Goal: Task Accomplishment & Management: Use online tool/utility

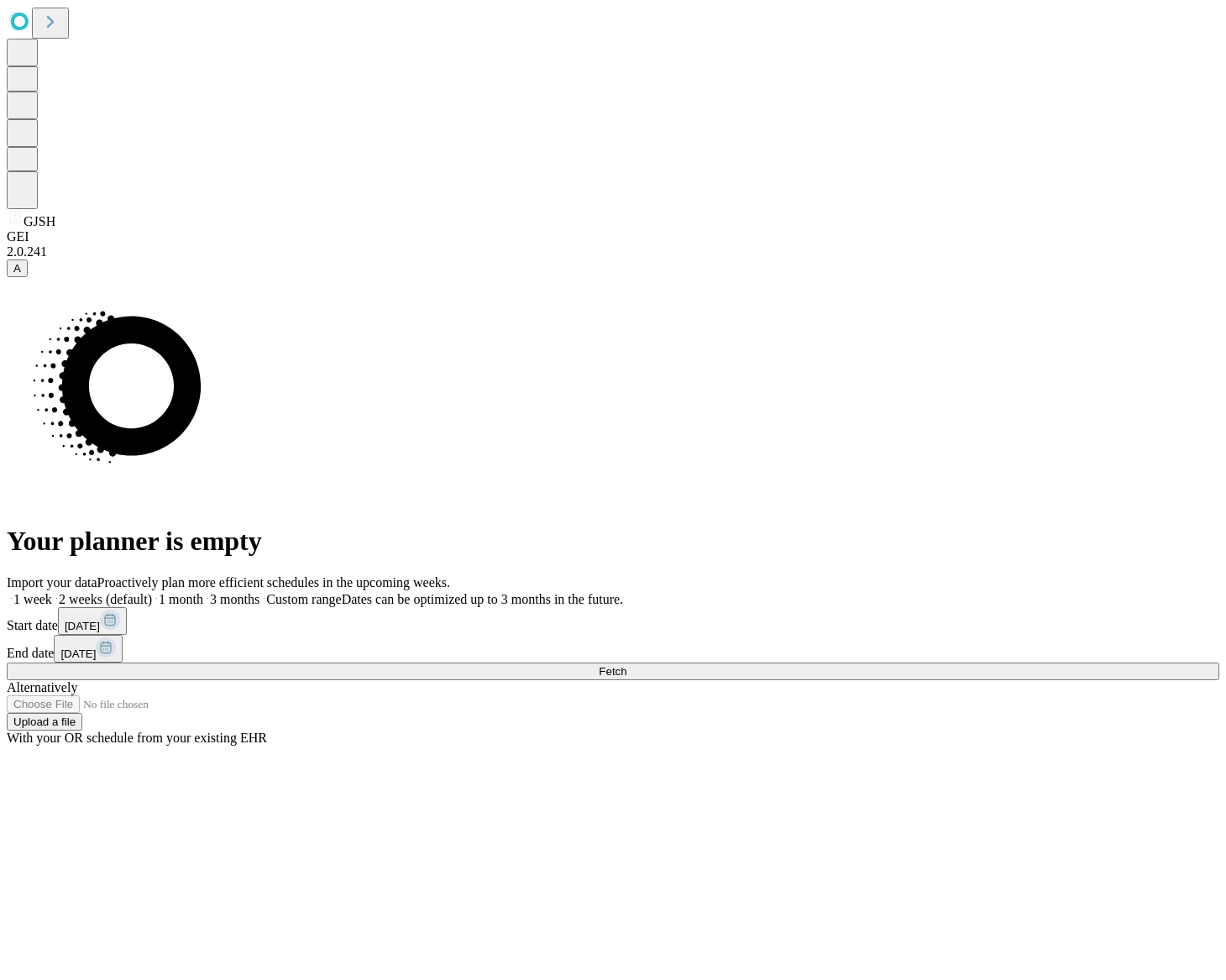
click at [960, 662] on button "Fetch" at bounding box center [613, 671] width 1213 height 18
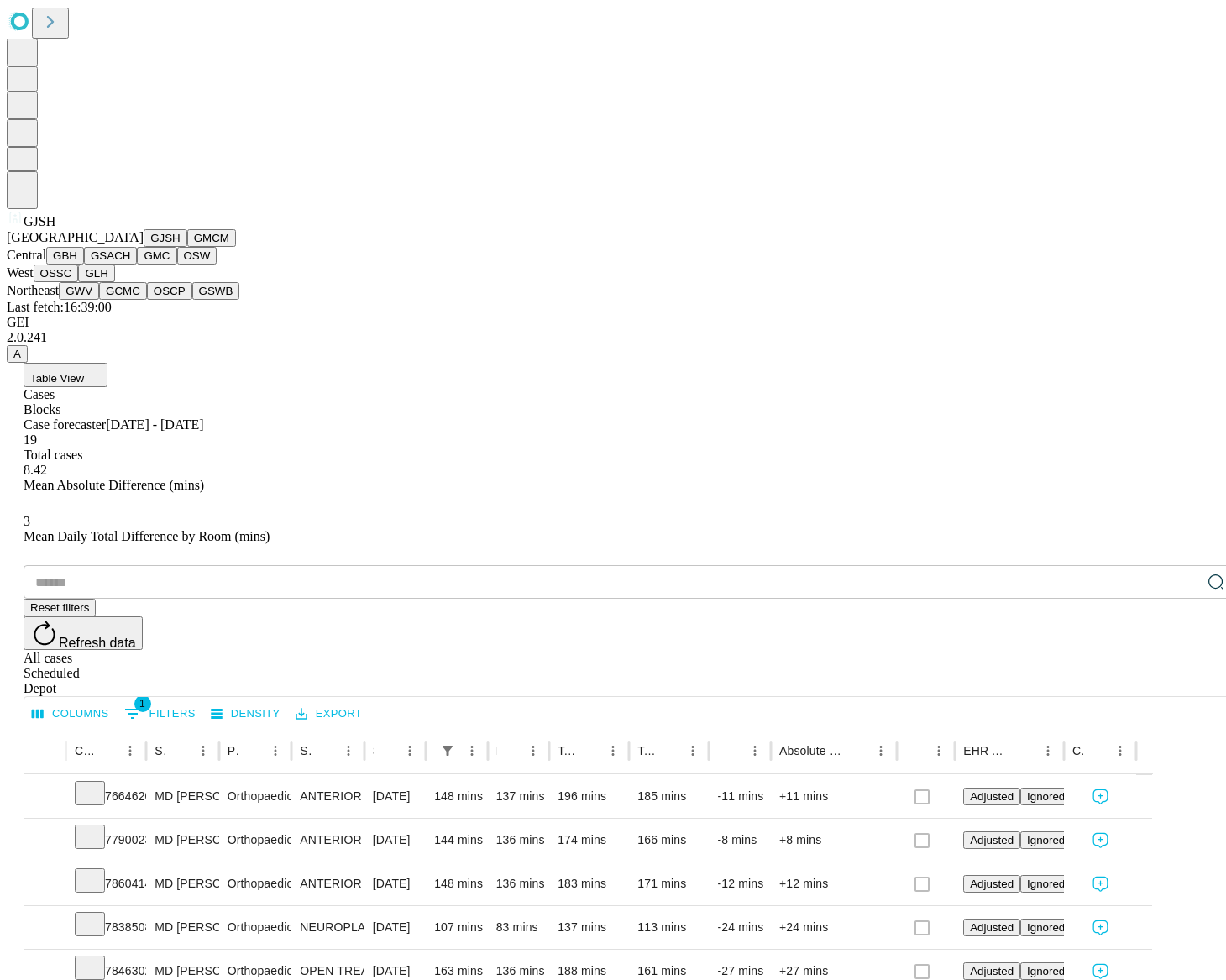
click at [84, 264] on button "GBH" at bounding box center [65, 255] width 38 height 18
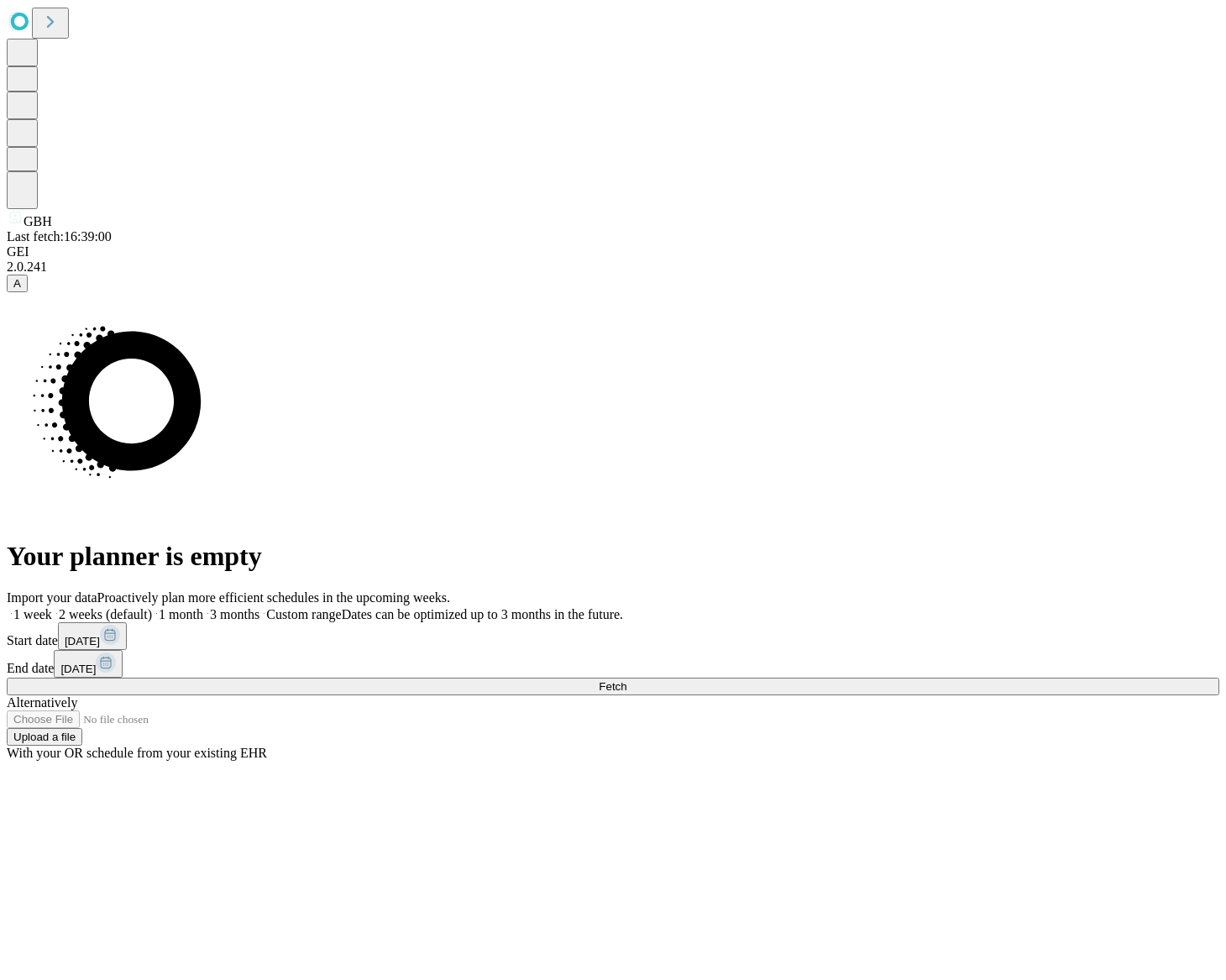
click at [1044, 678] on button "Fetch" at bounding box center [613, 686] width 1213 height 18
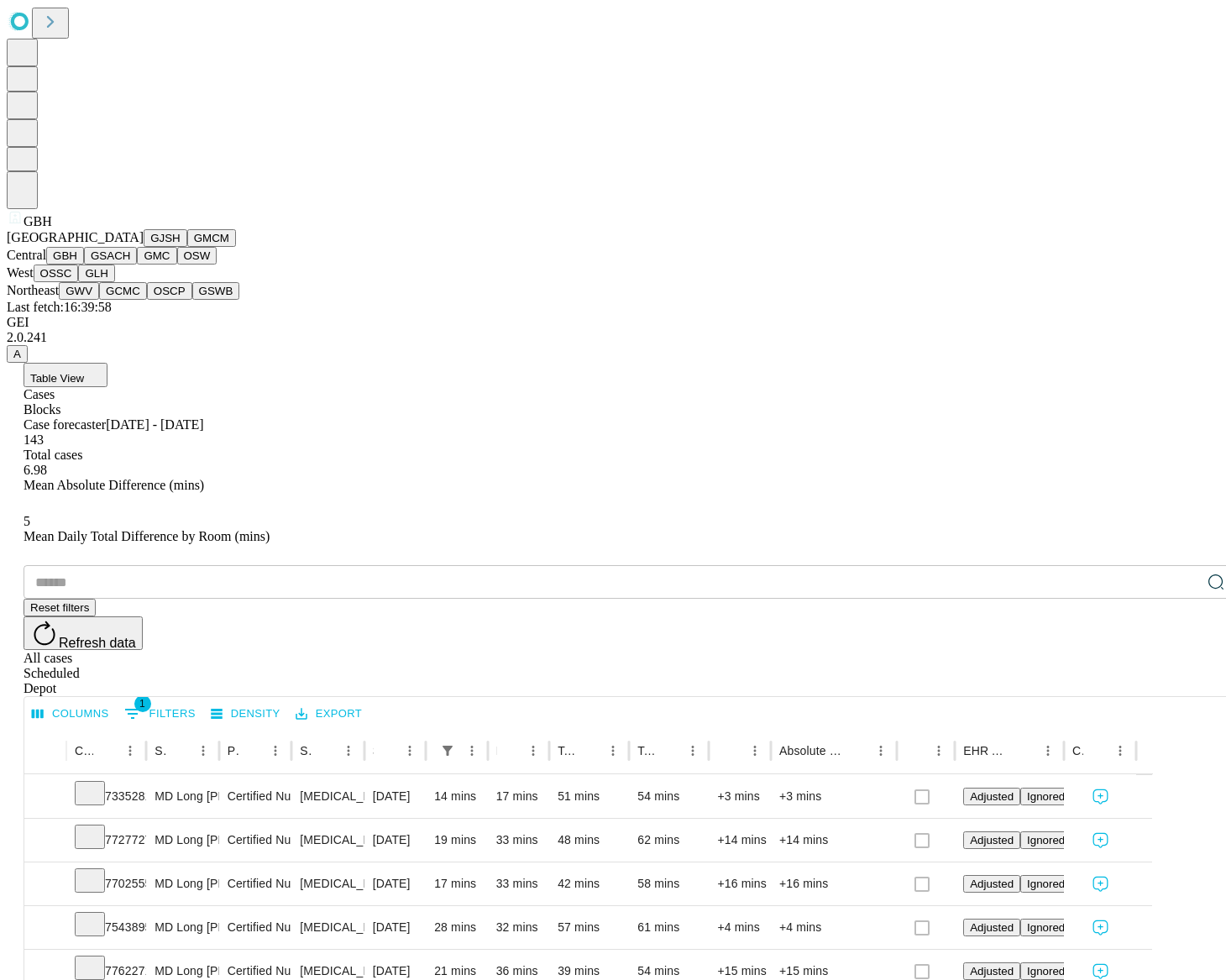
click at [137, 264] on button "GMC" at bounding box center [156, 255] width 40 height 18
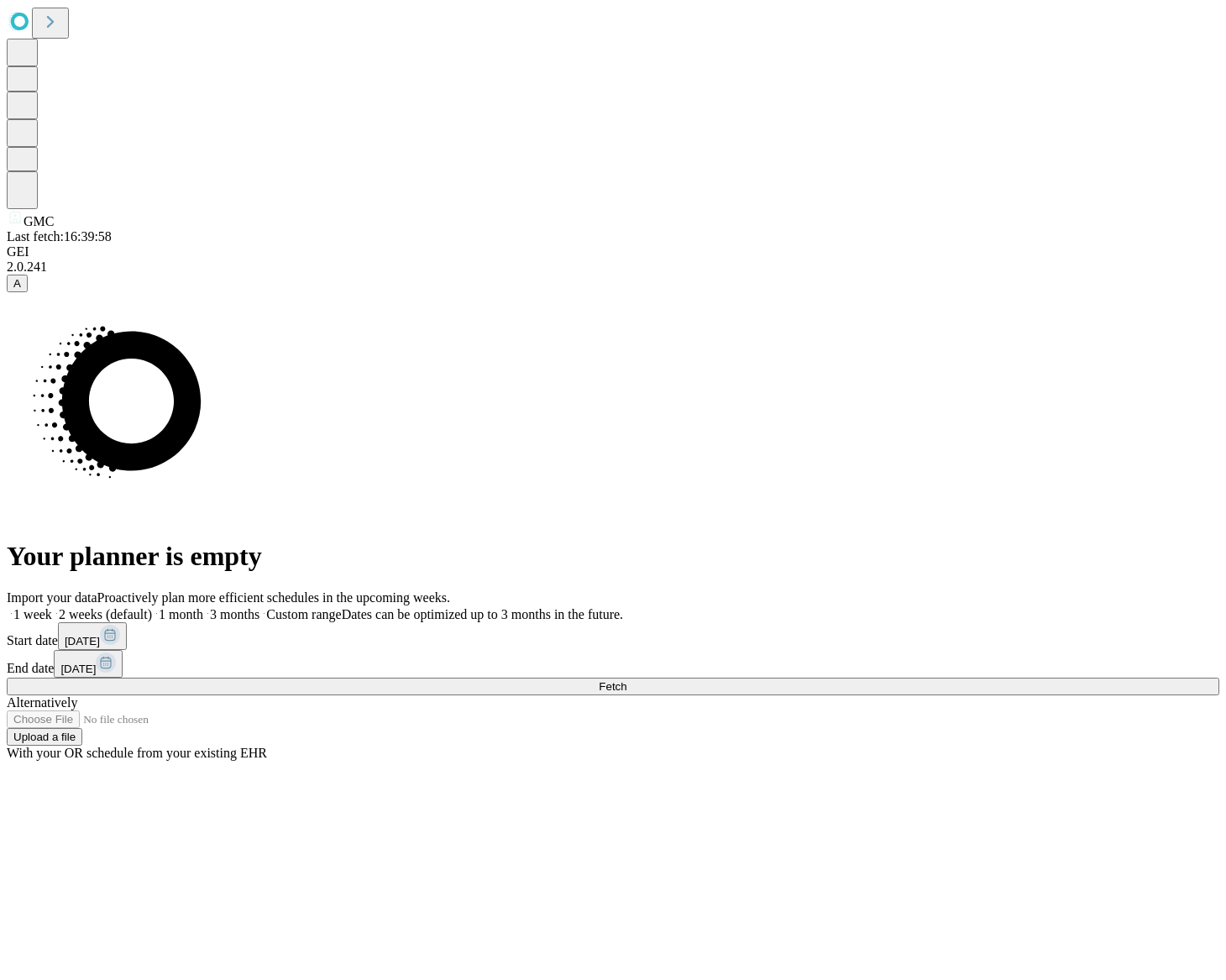
click at [904, 678] on button "Fetch" at bounding box center [613, 686] width 1213 height 18
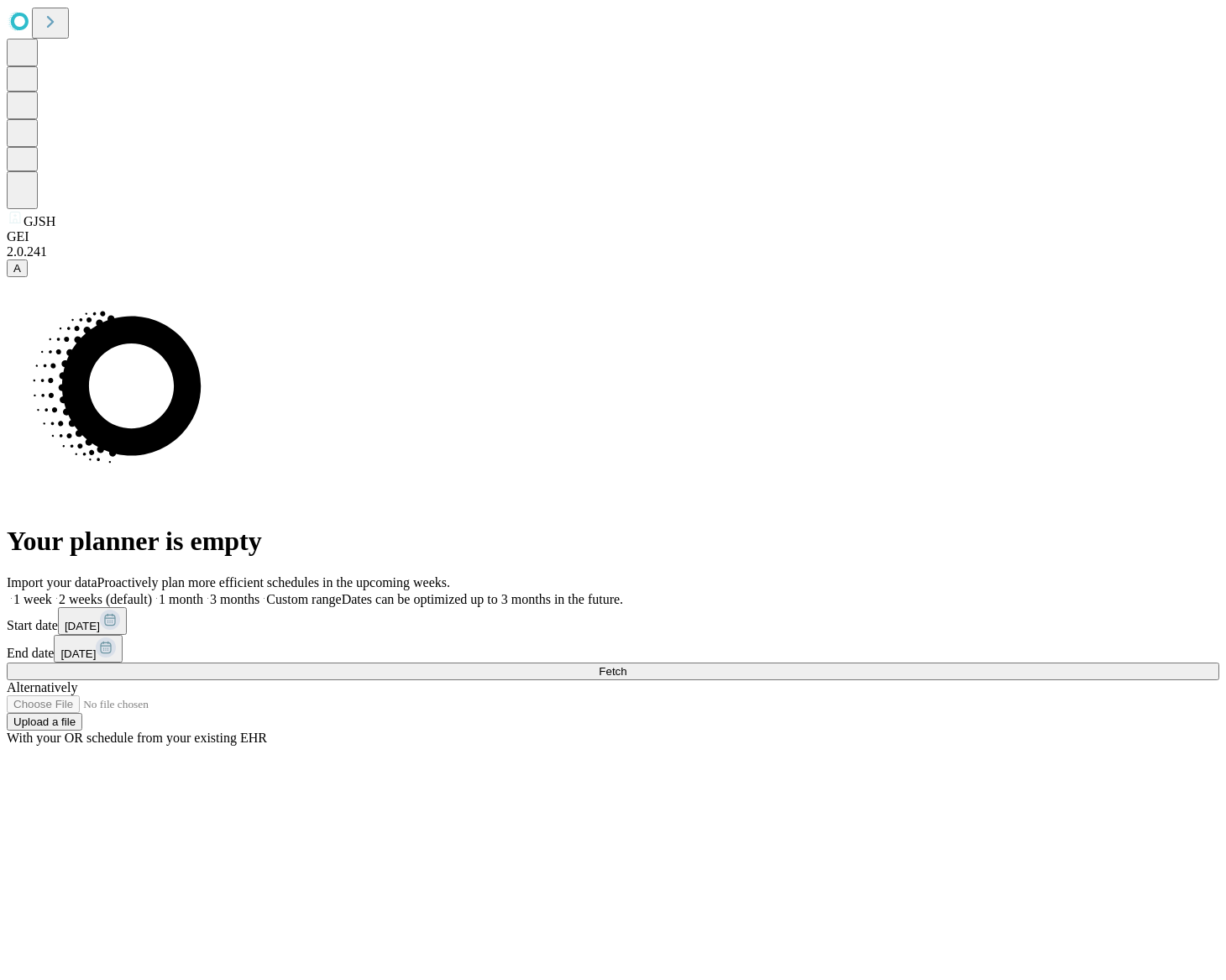
click at [626, 665] on span "Fetch" at bounding box center [613, 671] width 28 height 13
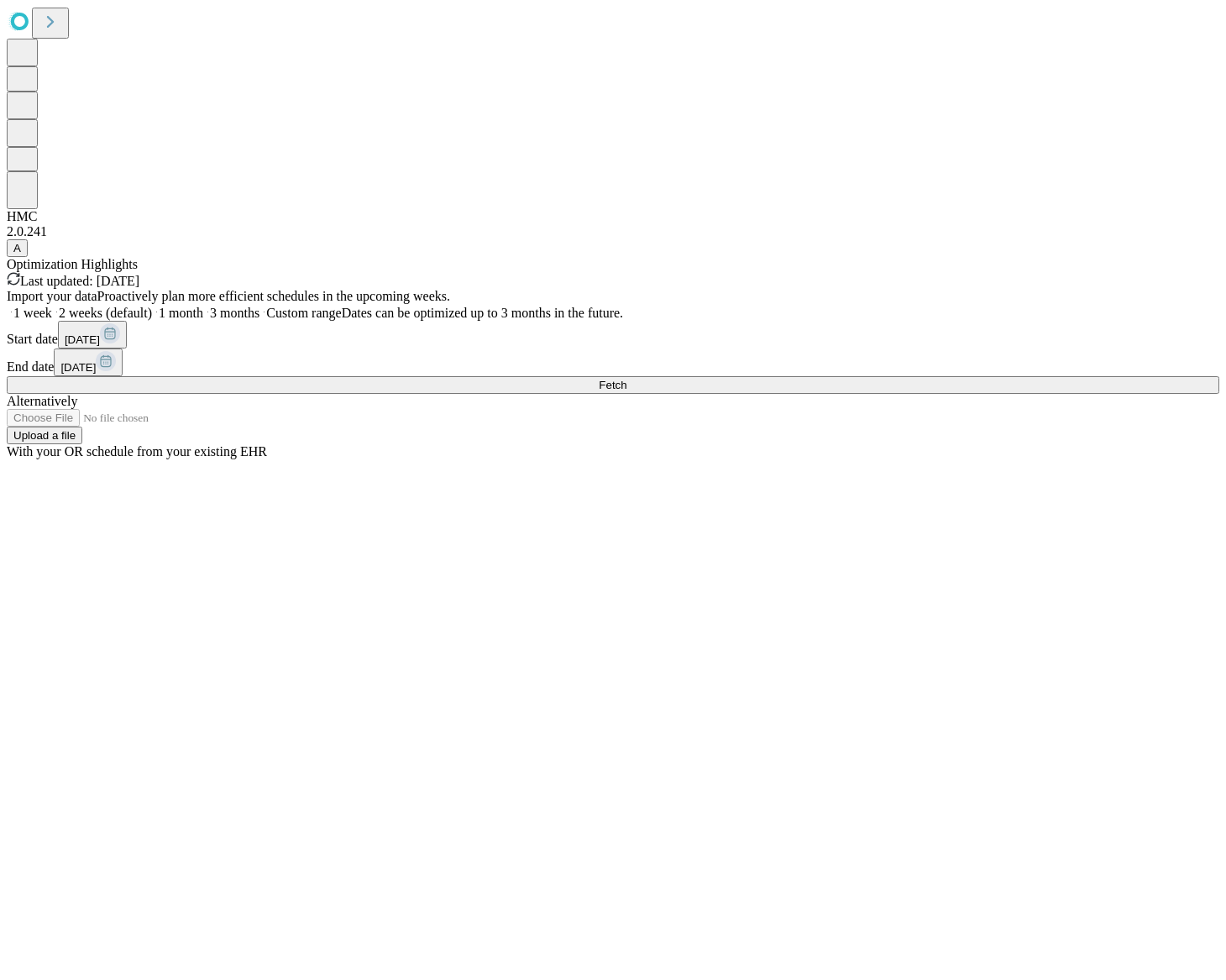
click at [967, 393] on button "Fetch" at bounding box center [613, 384] width 1213 height 18
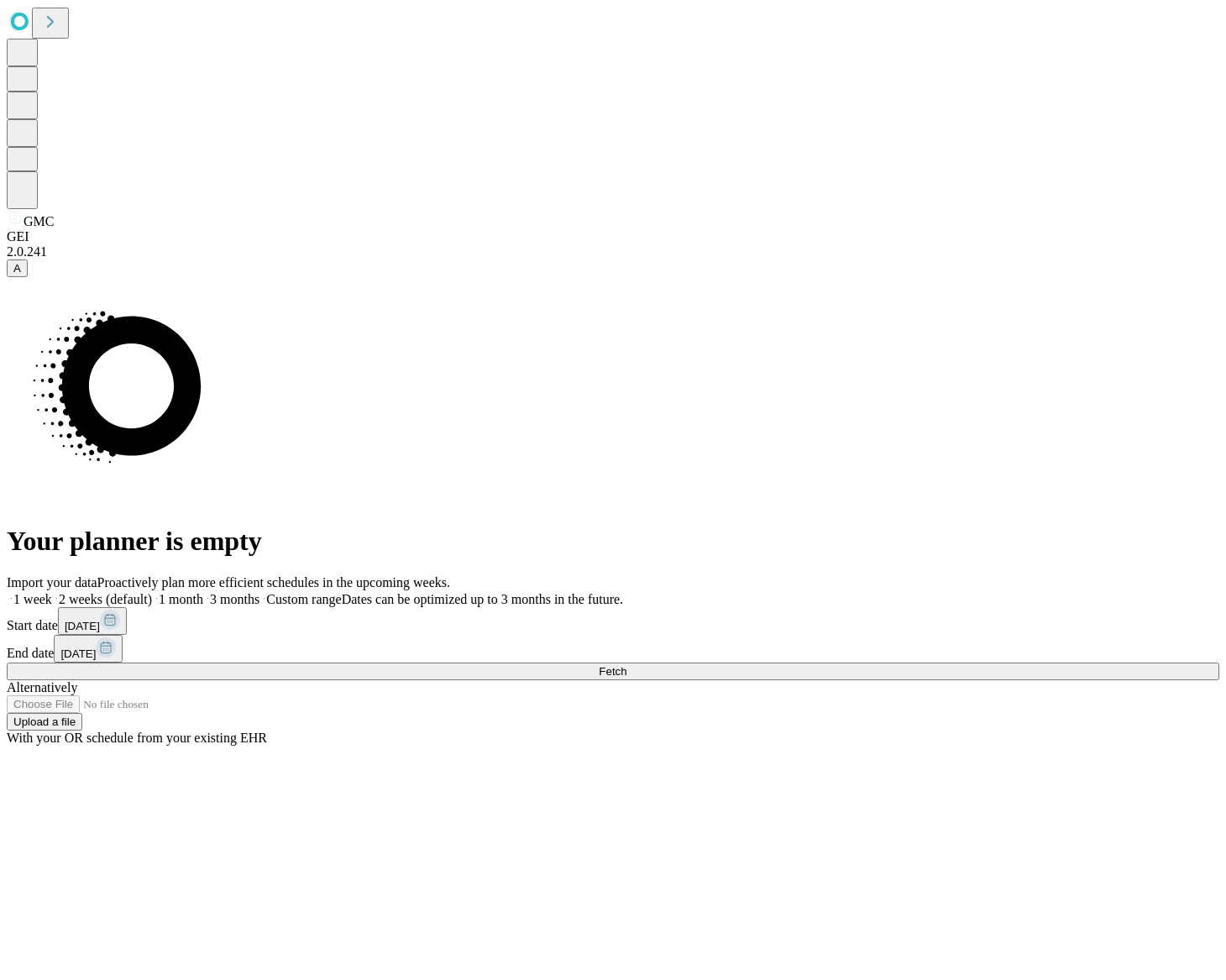
click at [953, 662] on button "Fetch" at bounding box center [613, 671] width 1213 height 18
